Goal: Information Seeking & Learning: Learn about a topic

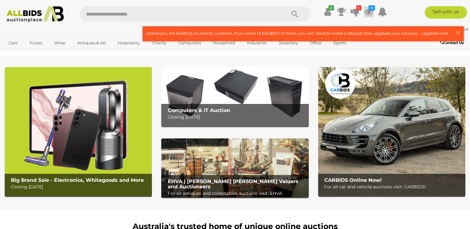
click at [369, 11] on icon at bounding box center [368, 11] width 9 height 11
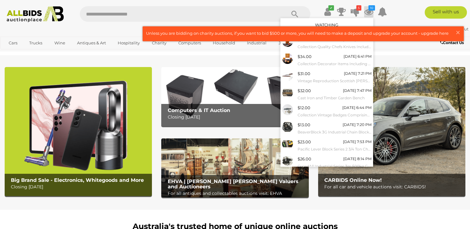
click at [326, 25] on link "Watching" at bounding box center [326, 24] width 23 height 5
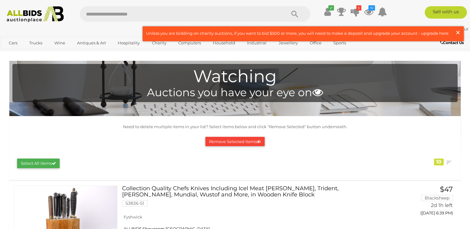
click at [459, 30] on span "×" at bounding box center [458, 32] width 6 height 12
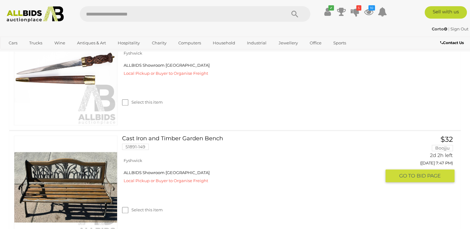
scroll to position [364, 0]
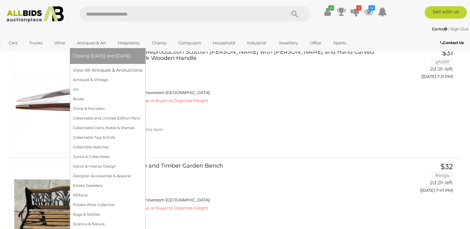
click at [97, 41] on link "Antiques & Art" at bounding box center [91, 43] width 37 height 10
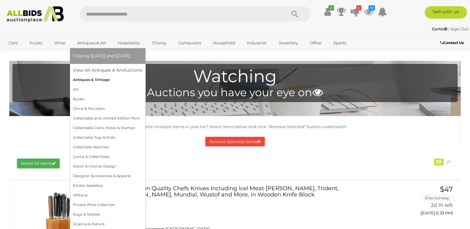
click at [100, 79] on link "Antiques & Vintage" at bounding box center [107, 80] width 69 height 10
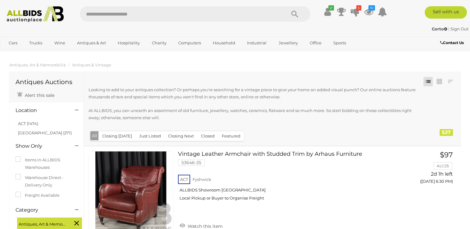
click at [149, 125] on div "Looking to add to your antiques collection? Or perhaps you're searching for a v…" at bounding box center [256, 107] width 336 height 43
click at [147, 141] on button "Just Listed" at bounding box center [149, 136] width 29 height 10
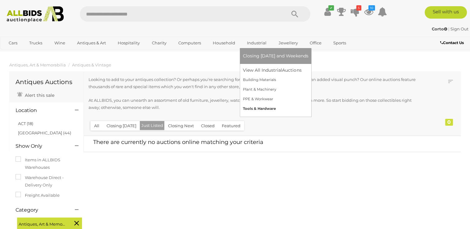
click at [261, 109] on link "Tools & Hardware" at bounding box center [275, 109] width 65 height 10
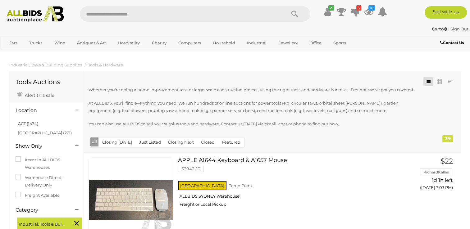
click at [148, 142] on button "Just Listed" at bounding box center [149, 143] width 29 height 10
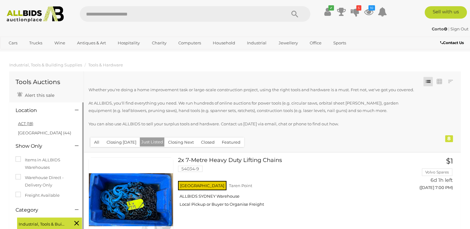
click at [33, 124] on link "ACT (18)" at bounding box center [25, 123] width 15 height 5
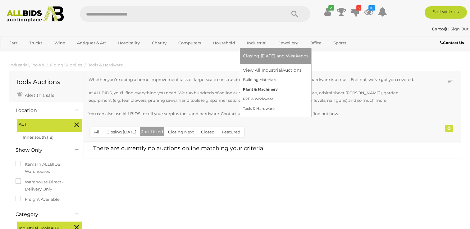
click at [257, 87] on link "Plant & Machinery" at bounding box center [275, 90] width 65 height 10
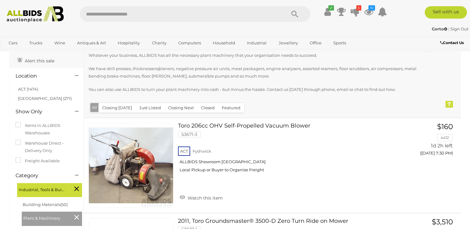
scroll to position [35, 0]
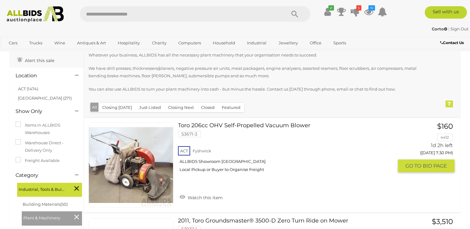
click at [145, 168] on link at bounding box center [130, 165] width 85 height 85
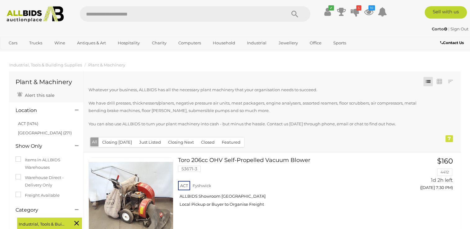
click at [147, 142] on button "Just Listed" at bounding box center [149, 143] width 29 height 10
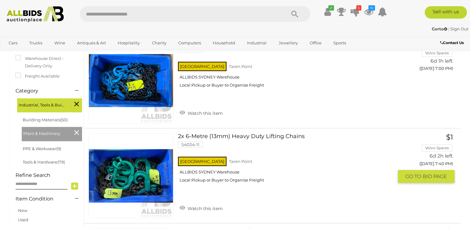
scroll to position [48, 0]
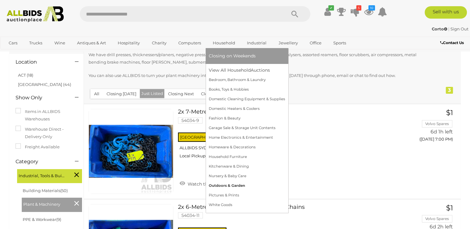
click at [225, 185] on link "Outdoors & Garden" at bounding box center [247, 186] width 76 height 10
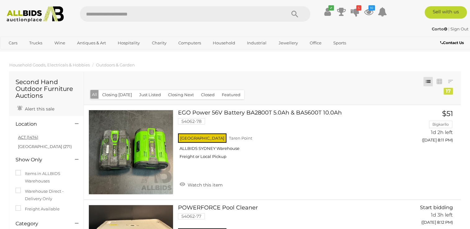
click at [35, 138] on link "ACT (1474)" at bounding box center [28, 137] width 20 height 5
